Goal: Use online tool/utility: Utilize a website feature to perform a specific function

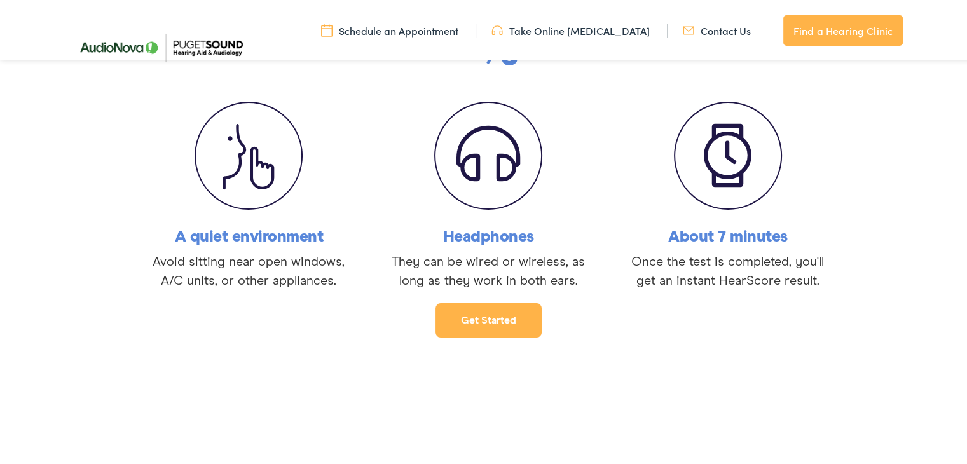
scroll to position [254, 0]
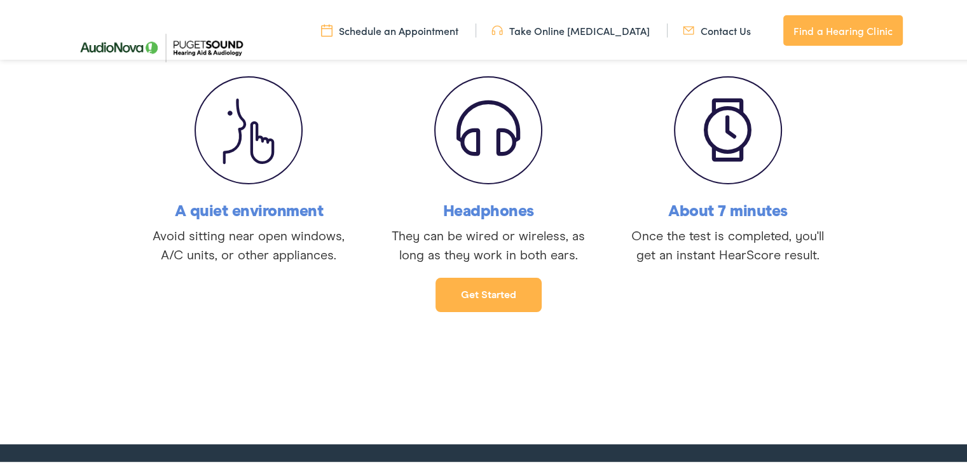
click at [480, 296] on link "Get started" at bounding box center [489, 292] width 106 height 34
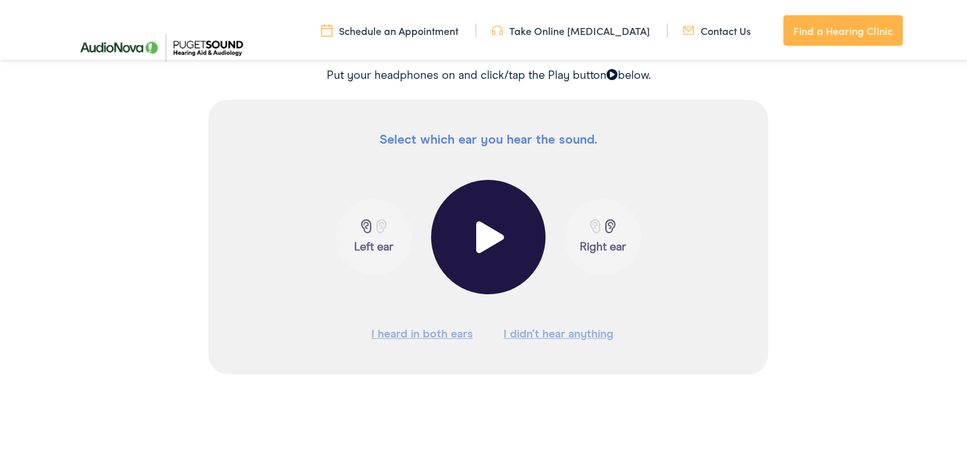
click at [483, 252] on button at bounding box center [488, 234] width 114 height 114
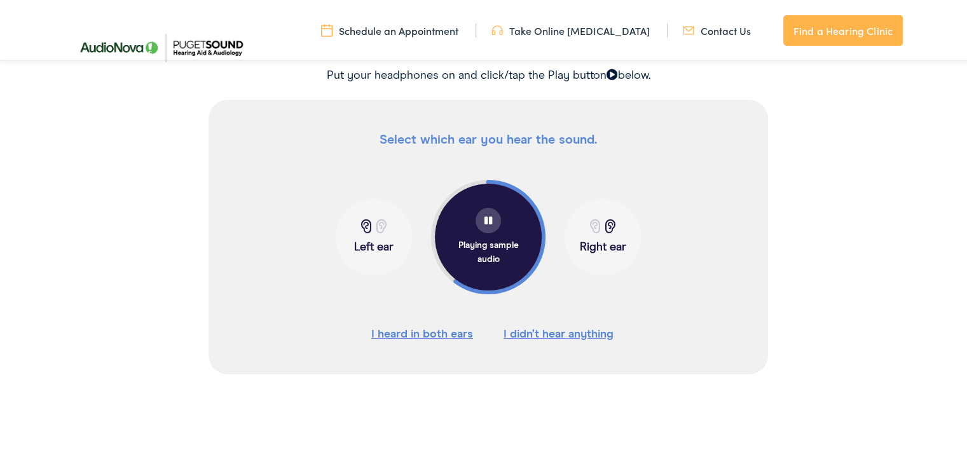
click at [598, 240] on p "Right ear" at bounding box center [602, 245] width 69 height 14
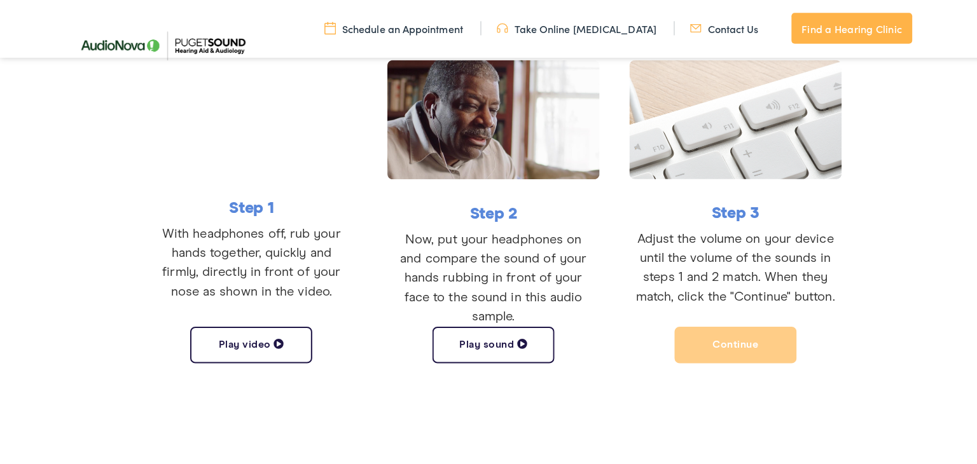
scroll to position [314, 0]
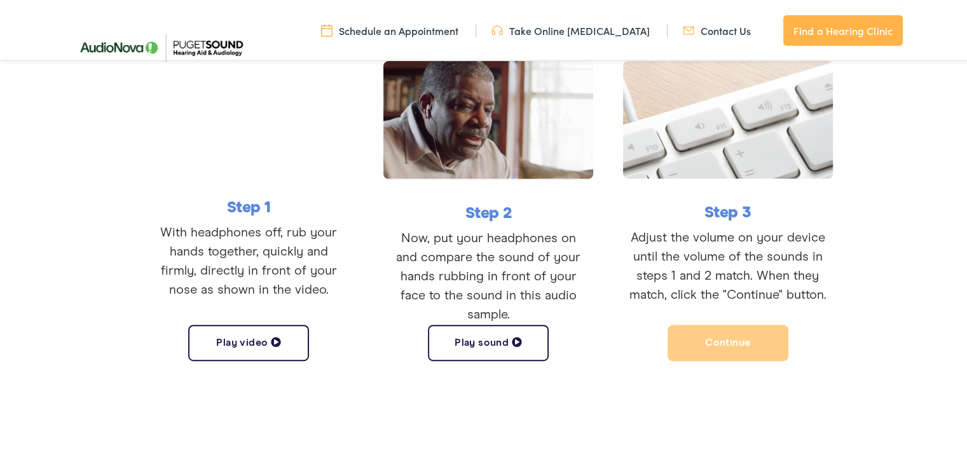
click at [463, 334] on button "Play sound" at bounding box center [488, 340] width 121 height 36
click at [463, 334] on button "Pause sound" at bounding box center [488, 340] width 121 height 36
click at [463, 334] on button "Play sound" at bounding box center [488, 340] width 121 height 36
click at [720, 340] on button "Continue" at bounding box center [728, 340] width 121 height 36
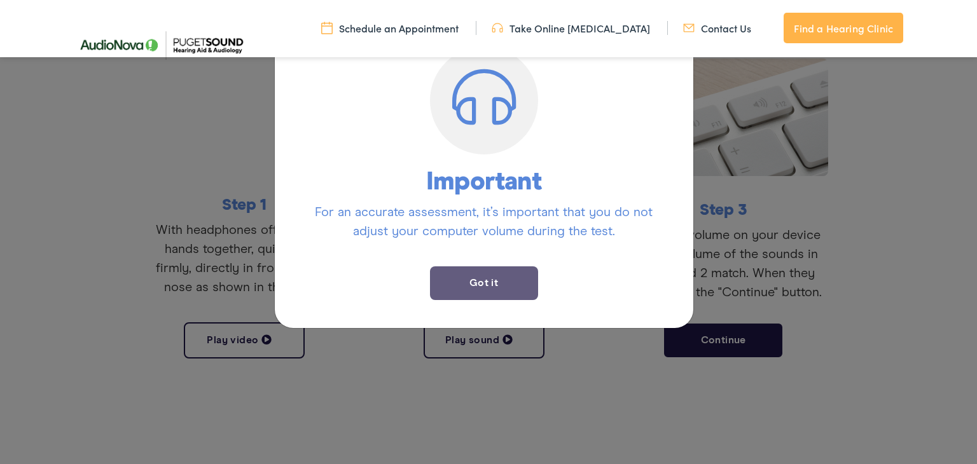
click at [463, 287] on button "Got it" at bounding box center [484, 283] width 108 height 34
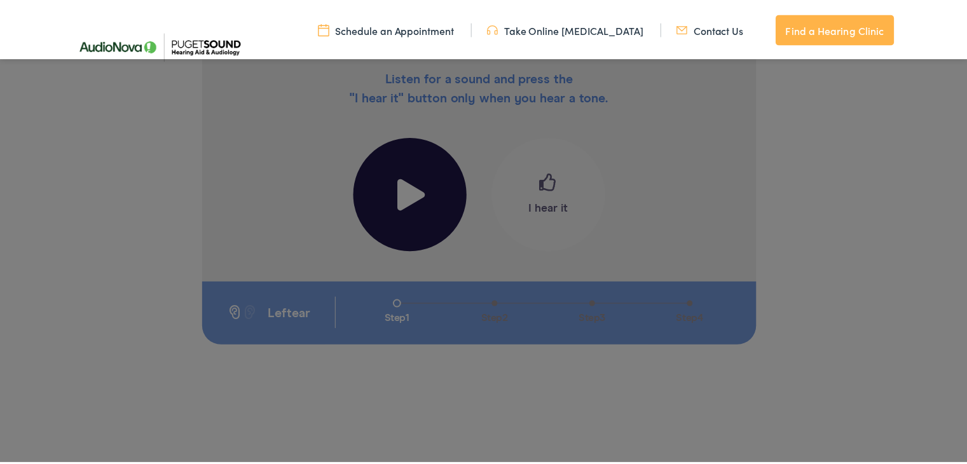
scroll to position [226, 0]
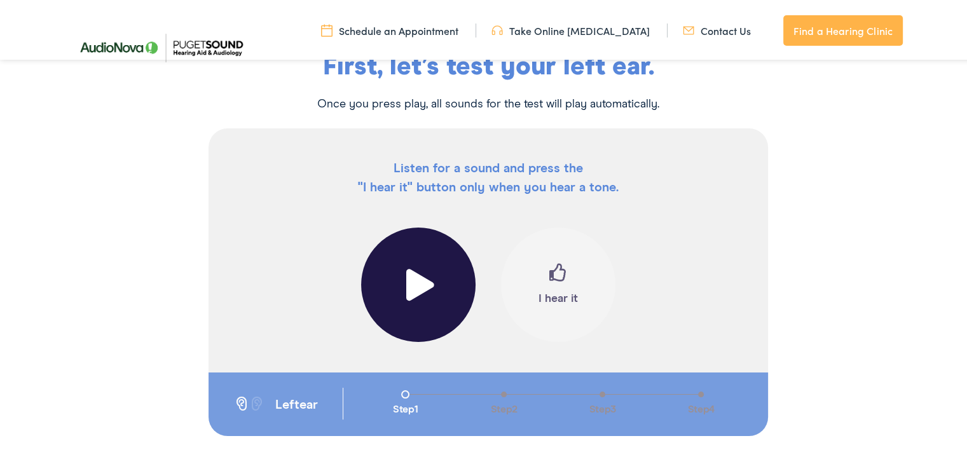
click at [420, 282] on span at bounding box center [418, 282] width 31 height 32
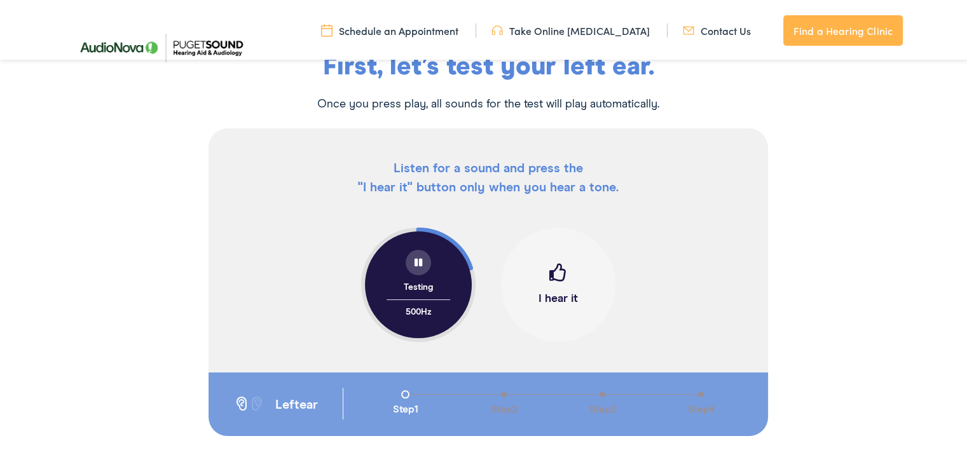
click at [556, 288] on span at bounding box center [558, 275] width 18 height 28
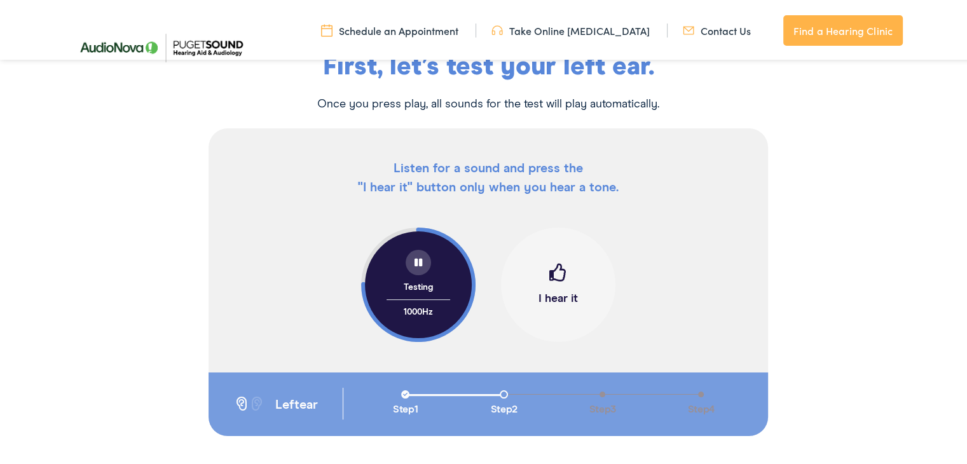
click at [556, 288] on span at bounding box center [558, 275] width 18 height 28
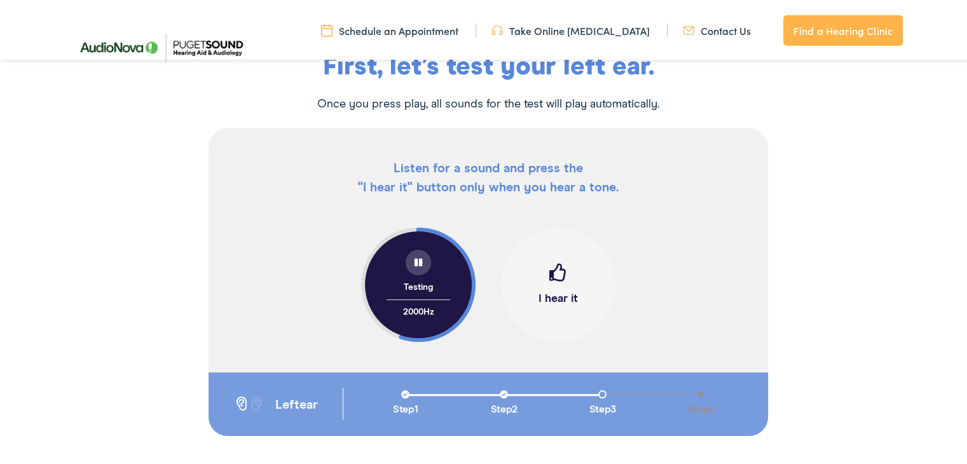
click at [556, 288] on span at bounding box center [558, 275] width 18 height 28
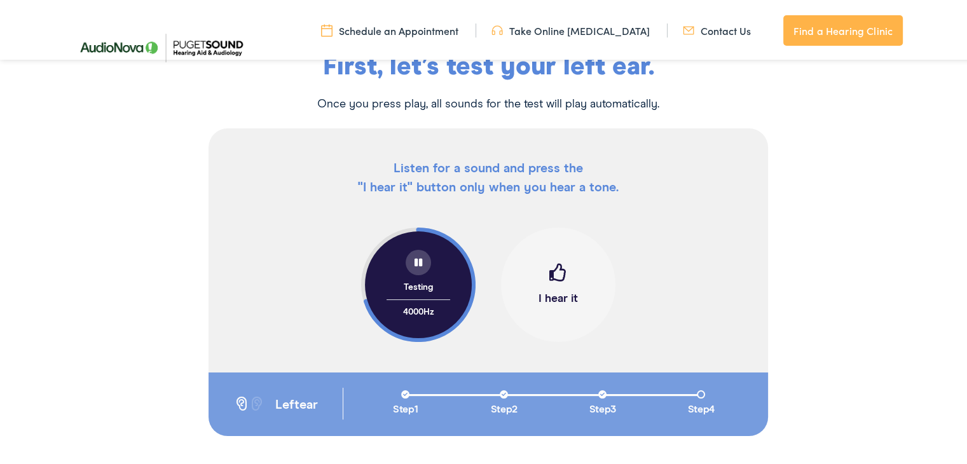
click at [556, 288] on span at bounding box center [558, 275] width 18 height 28
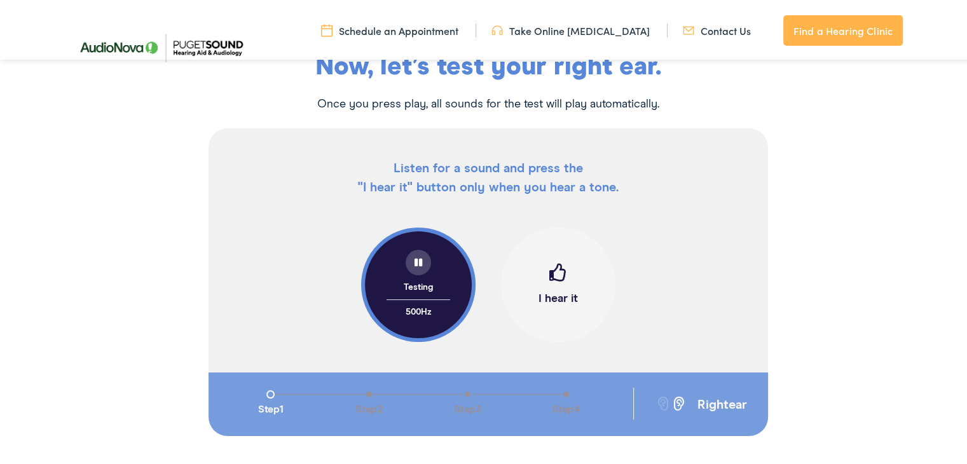
click at [542, 288] on button "I hear it" at bounding box center [558, 282] width 114 height 114
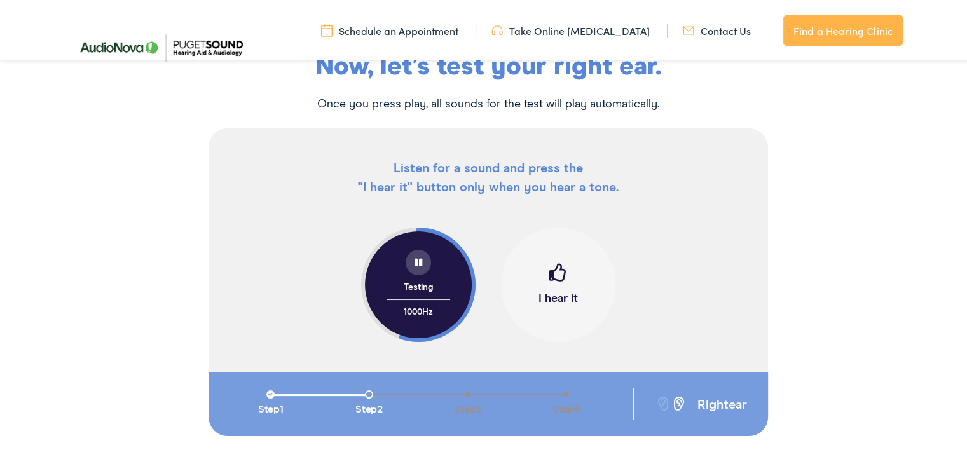
click at [542, 288] on button "I hear it" at bounding box center [558, 282] width 114 height 114
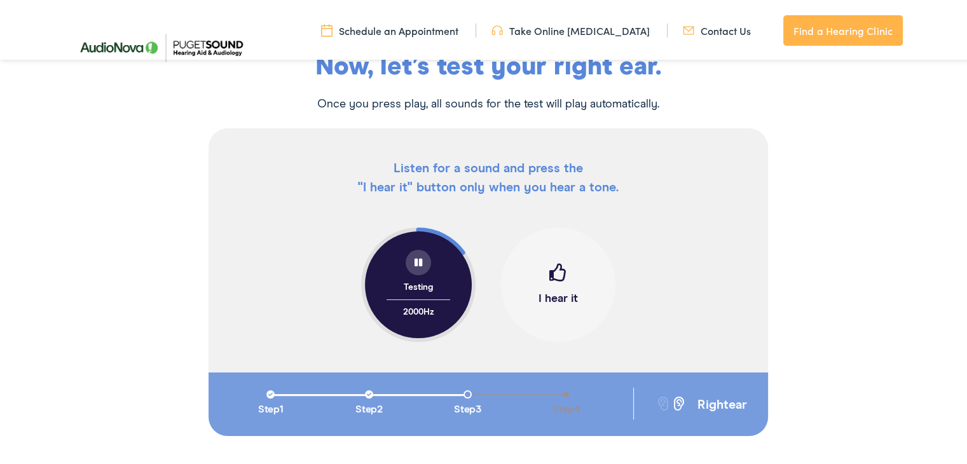
click at [542, 288] on button "I hear it" at bounding box center [558, 282] width 114 height 114
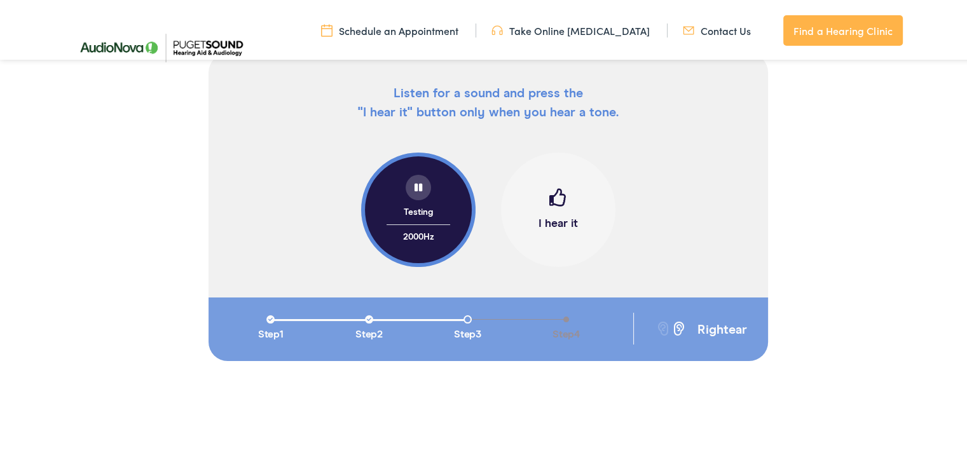
scroll to position [302, 0]
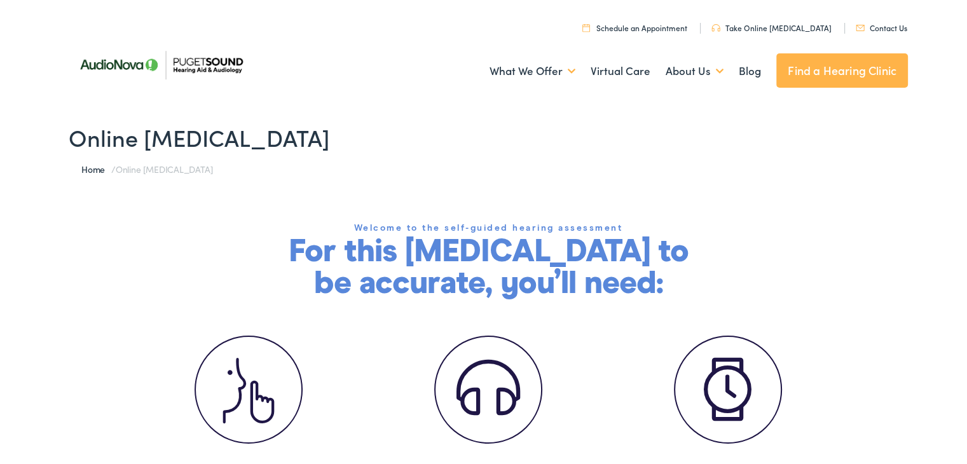
click at [278, 248] on p "For this [MEDICAL_DATA] to be accurate, you’ll need:" at bounding box center [488, 266] width 420 height 64
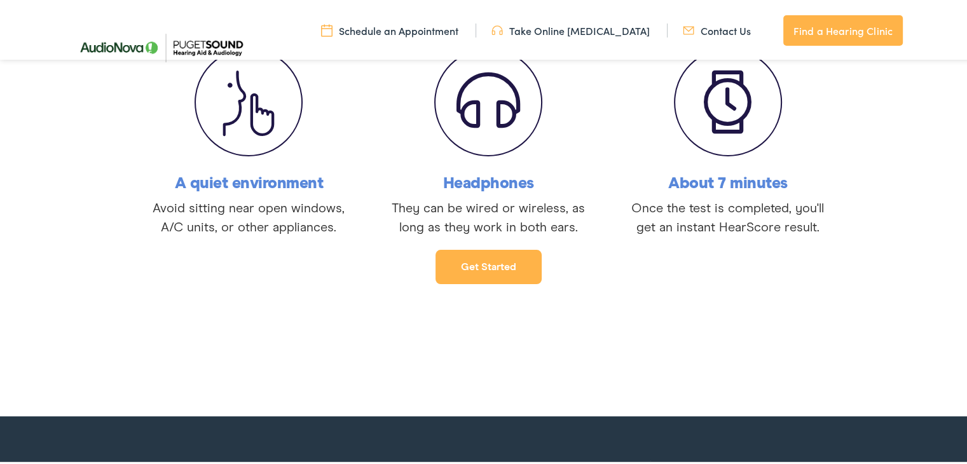
scroll to position [331, 0]
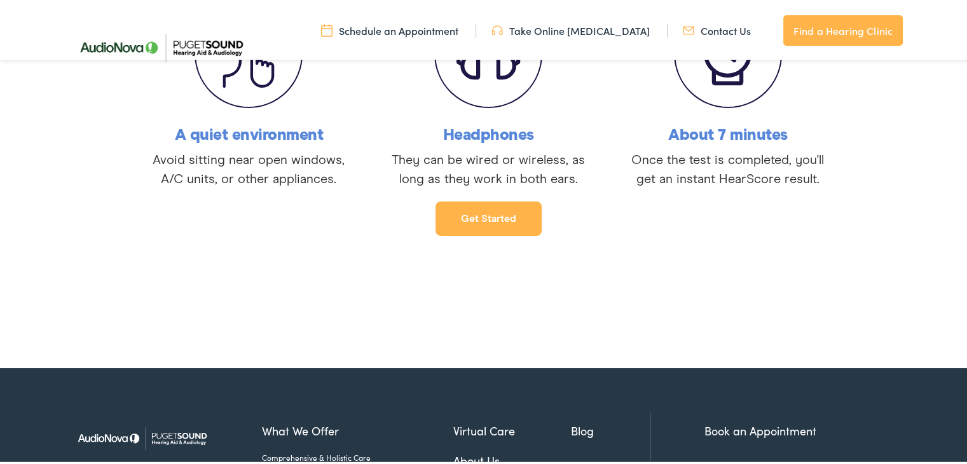
click at [501, 226] on link "Get started" at bounding box center [489, 216] width 106 height 34
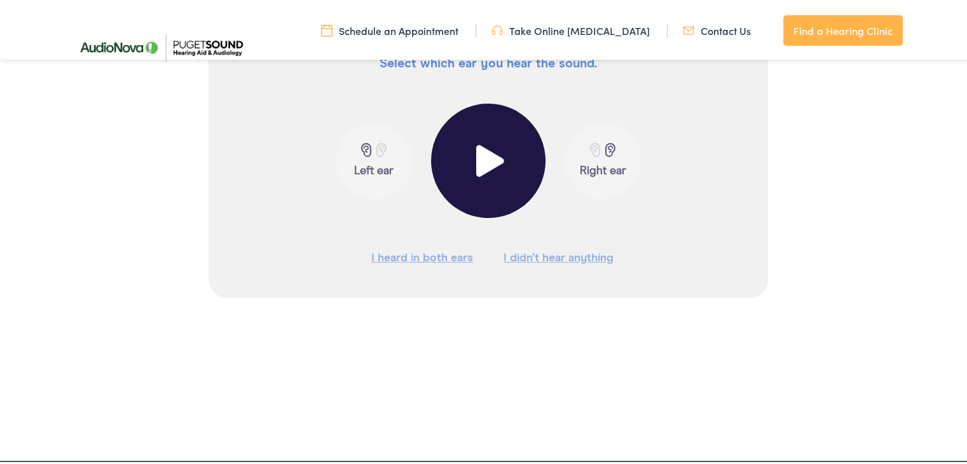
click at [491, 160] on span at bounding box center [488, 158] width 31 height 32
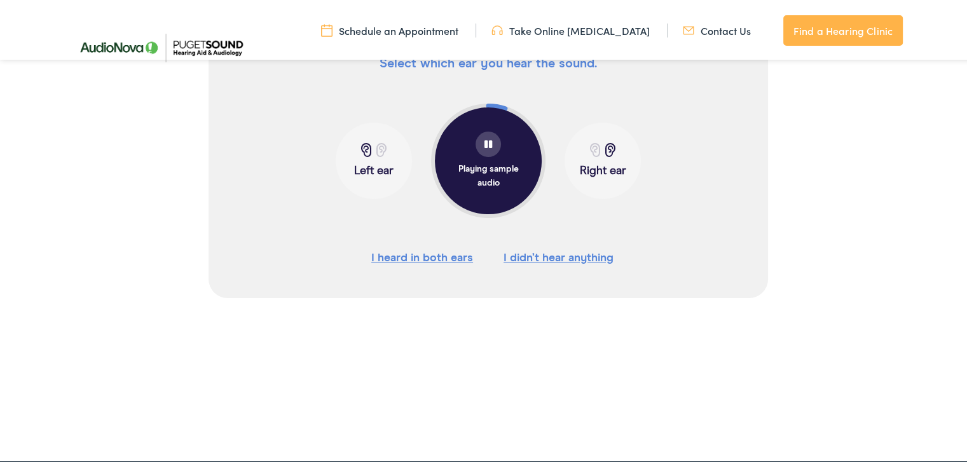
click at [605, 153] on span at bounding box center [611, 148] width 16 height 14
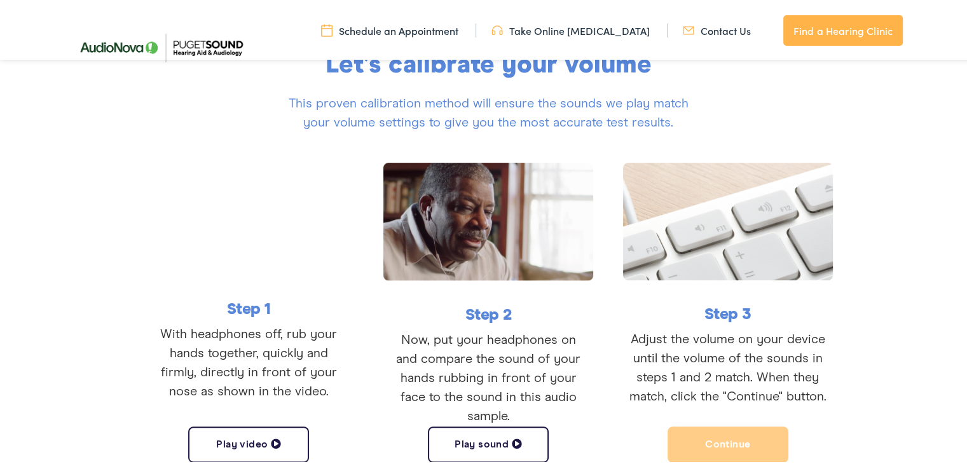
click at [472, 436] on button "Play sound" at bounding box center [488, 442] width 121 height 36
click at [472, 436] on button "Pause sound" at bounding box center [488, 442] width 121 height 36
click at [669, 442] on button "Continue" at bounding box center [728, 442] width 121 height 36
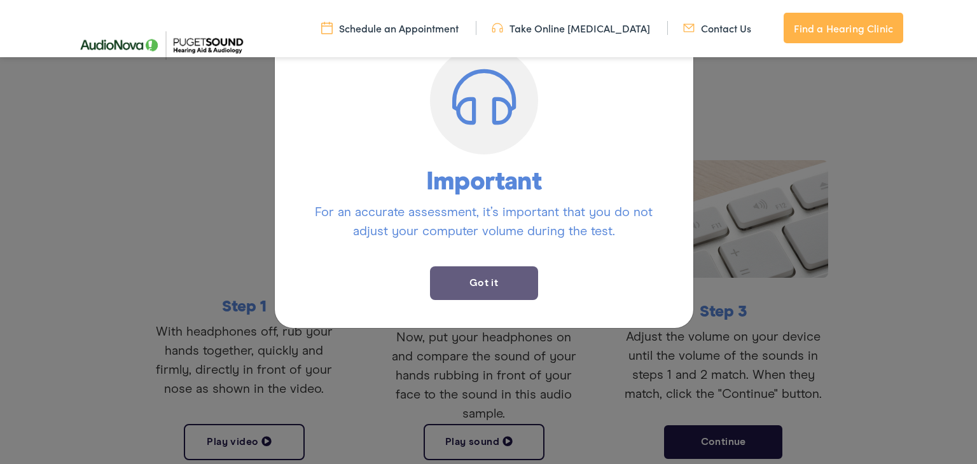
click at [455, 275] on button "Got it" at bounding box center [484, 283] width 108 height 34
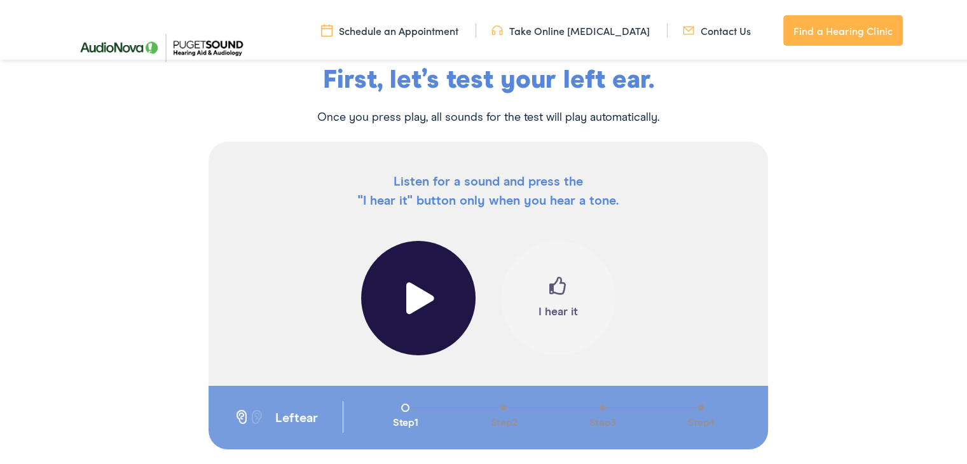
click at [429, 294] on button at bounding box center [418, 295] width 114 height 114
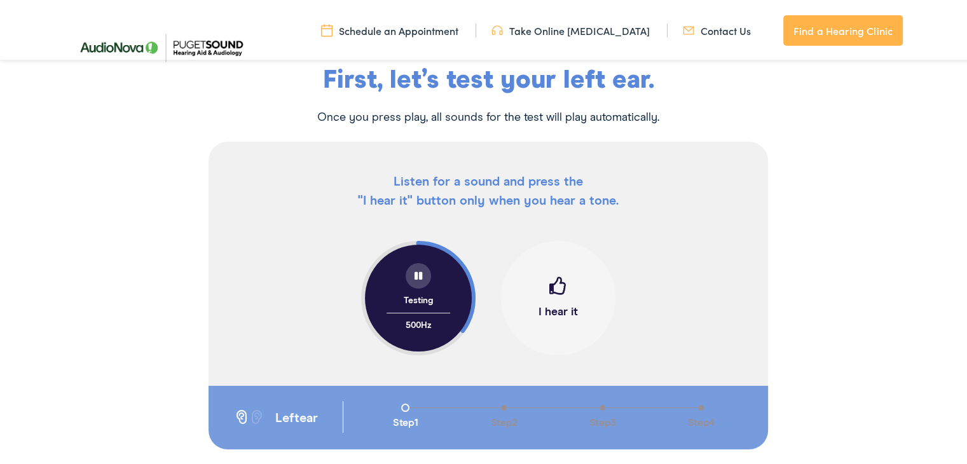
click at [553, 298] on span at bounding box center [558, 289] width 18 height 28
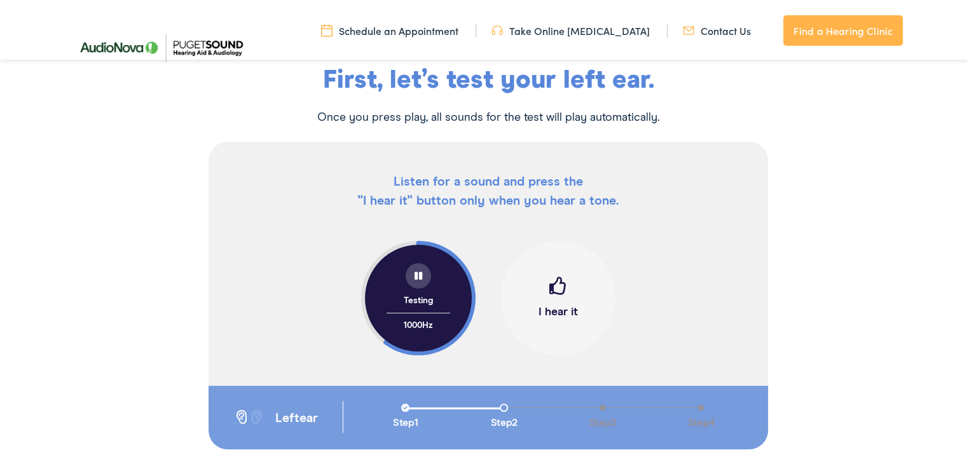
click at [553, 298] on span at bounding box center [558, 289] width 18 height 28
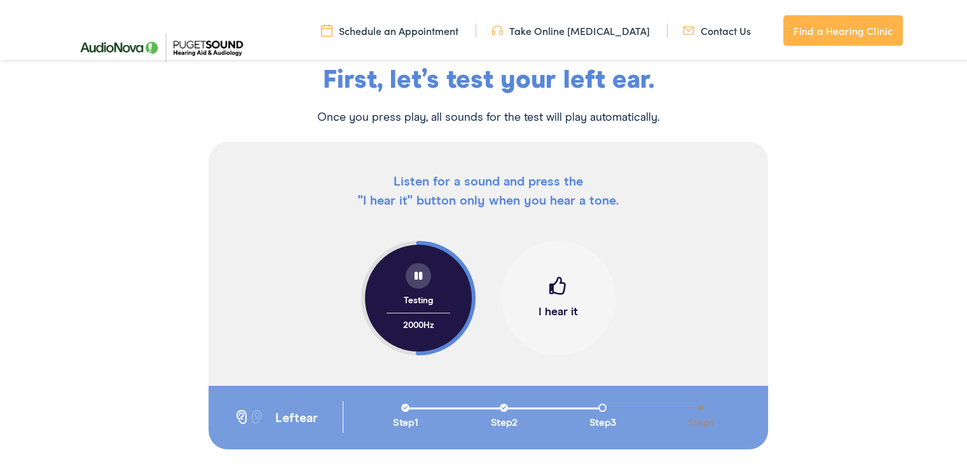
click at [553, 298] on span at bounding box center [558, 289] width 18 height 28
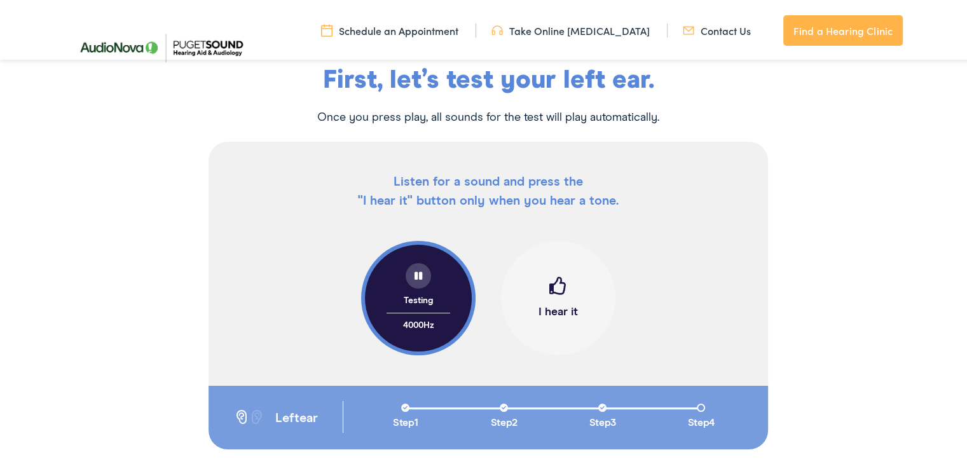
click at [553, 298] on span at bounding box center [558, 289] width 18 height 28
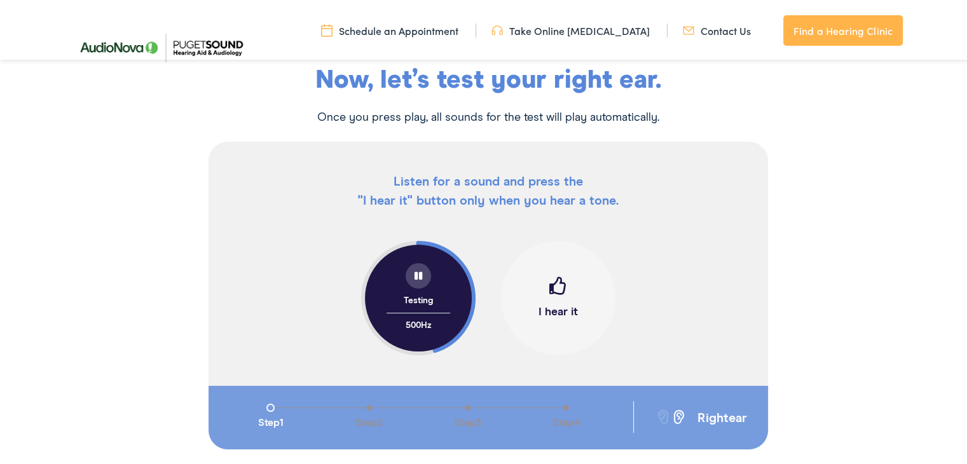
click at [553, 298] on span at bounding box center [558, 289] width 18 height 28
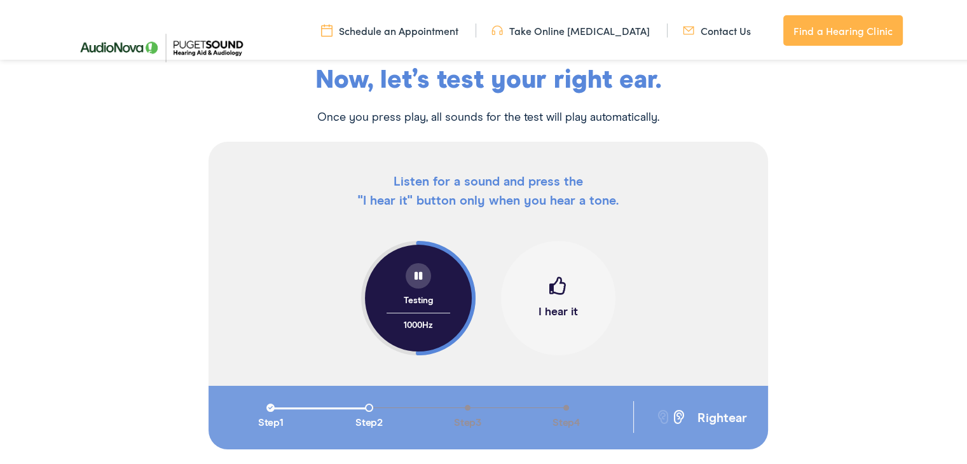
click at [553, 298] on span at bounding box center [558, 289] width 18 height 28
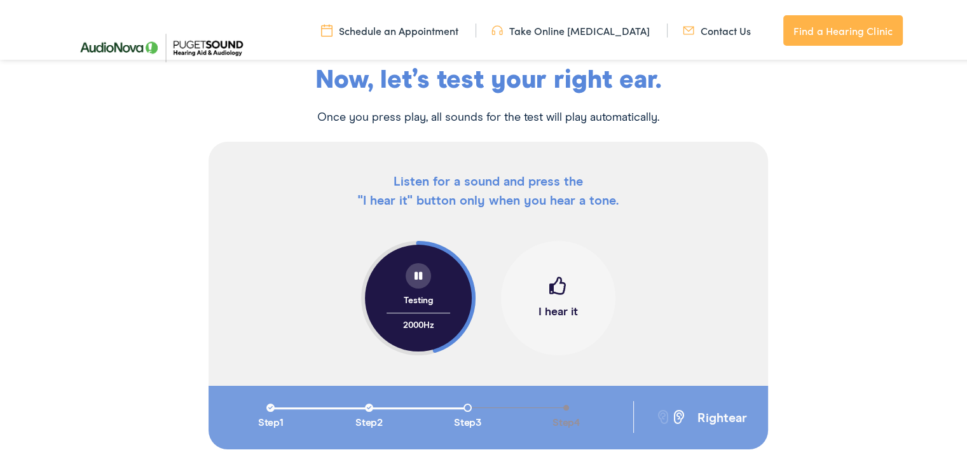
click at [553, 298] on span at bounding box center [558, 289] width 18 height 28
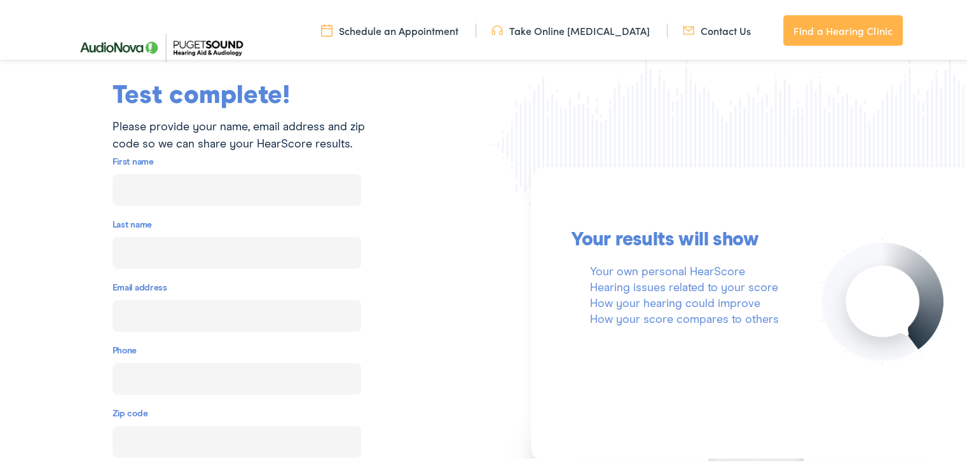
click at [200, 190] on input "text" at bounding box center [237, 188] width 249 height 32
type input "Jessica"
type input "Lee"
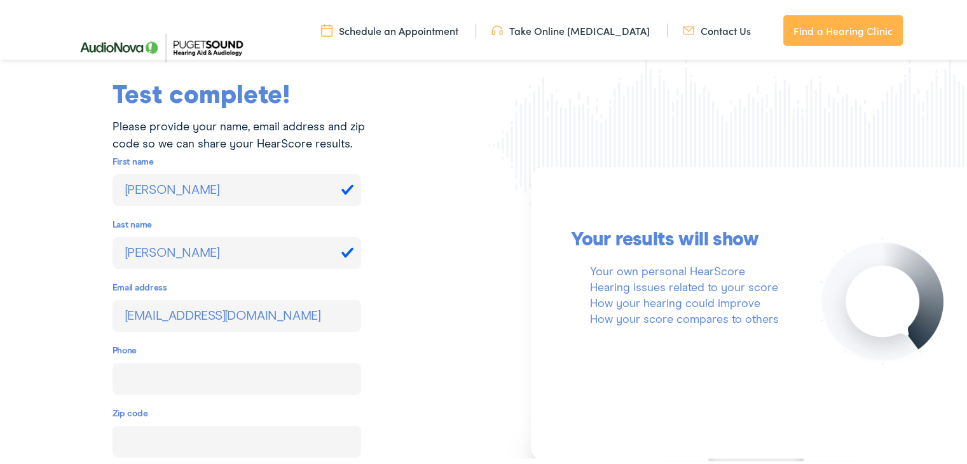
type input "lapizando@gmail.com"
type input "(808) 651-9018"
click at [64, 219] on div "Test complete! Please provide your name, email address and zip code so we can s…" at bounding box center [244, 296] width 488 height 430
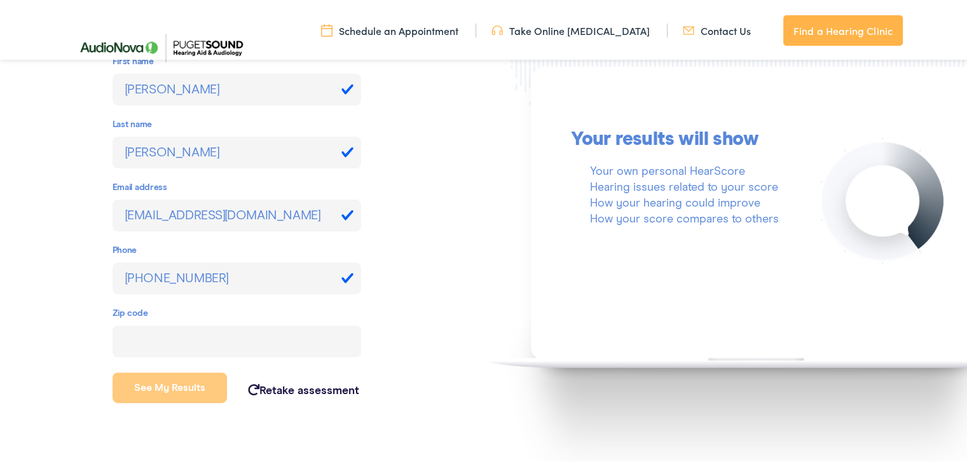
scroll to position [314, 0]
click at [148, 341] on input "number" at bounding box center [237, 338] width 249 height 32
type input "98328"
click at [167, 376] on button "See my results" at bounding box center [170, 384] width 115 height 31
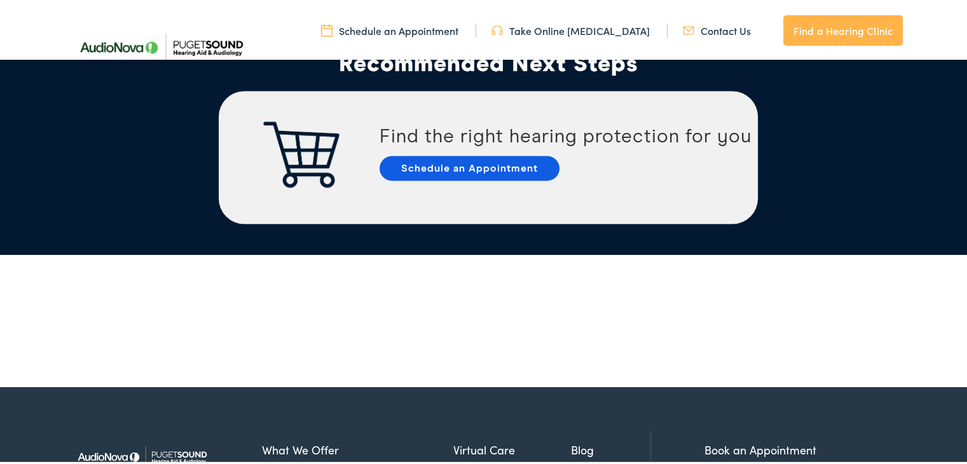
scroll to position [2439, 0]
